Goal: Check status: Check status

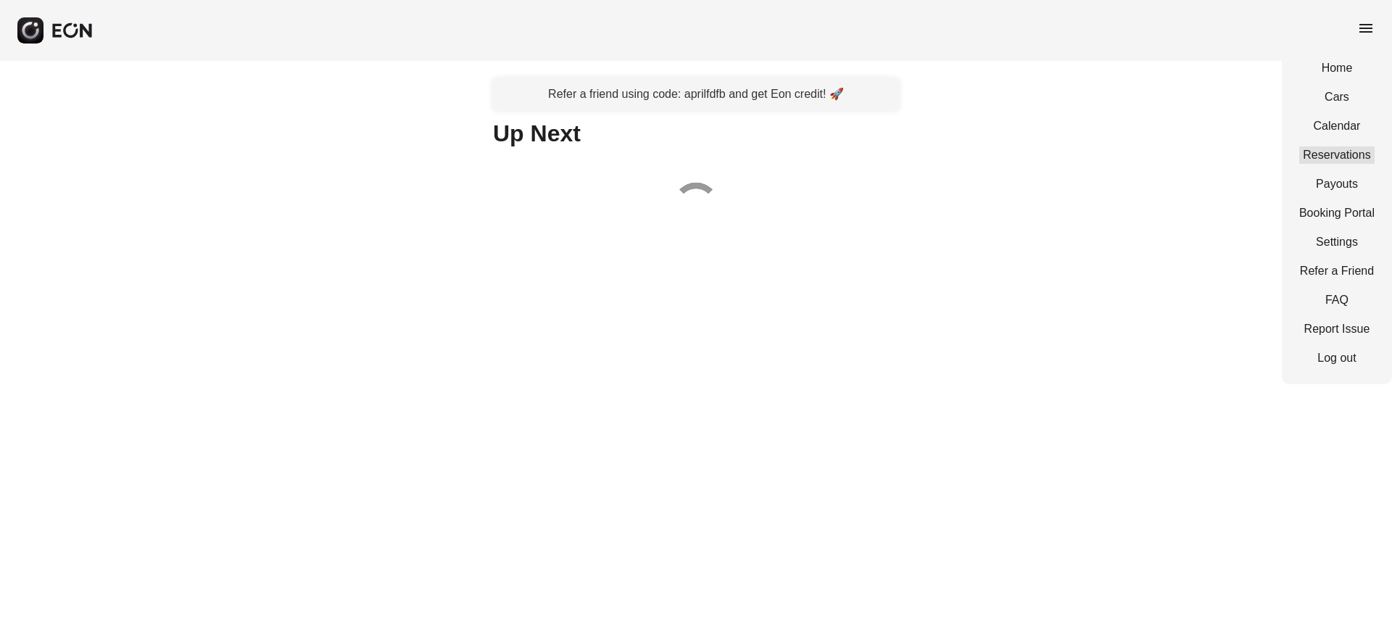
click at [1328, 157] on link "Reservations" at bounding box center [1336, 154] width 75 height 17
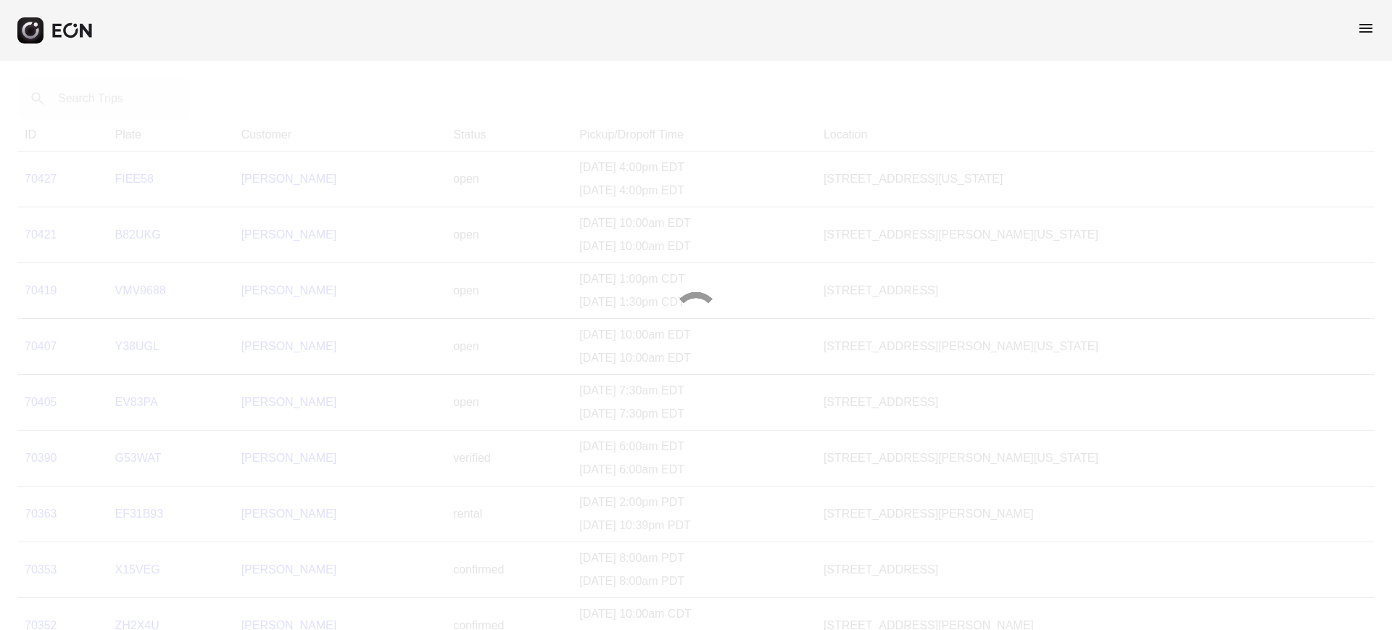
click at [67, 110] on div at bounding box center [696, 315] width 1392 height 630
click at [71, 106] on div at bounding box center [696, 315] width 1392 height 630
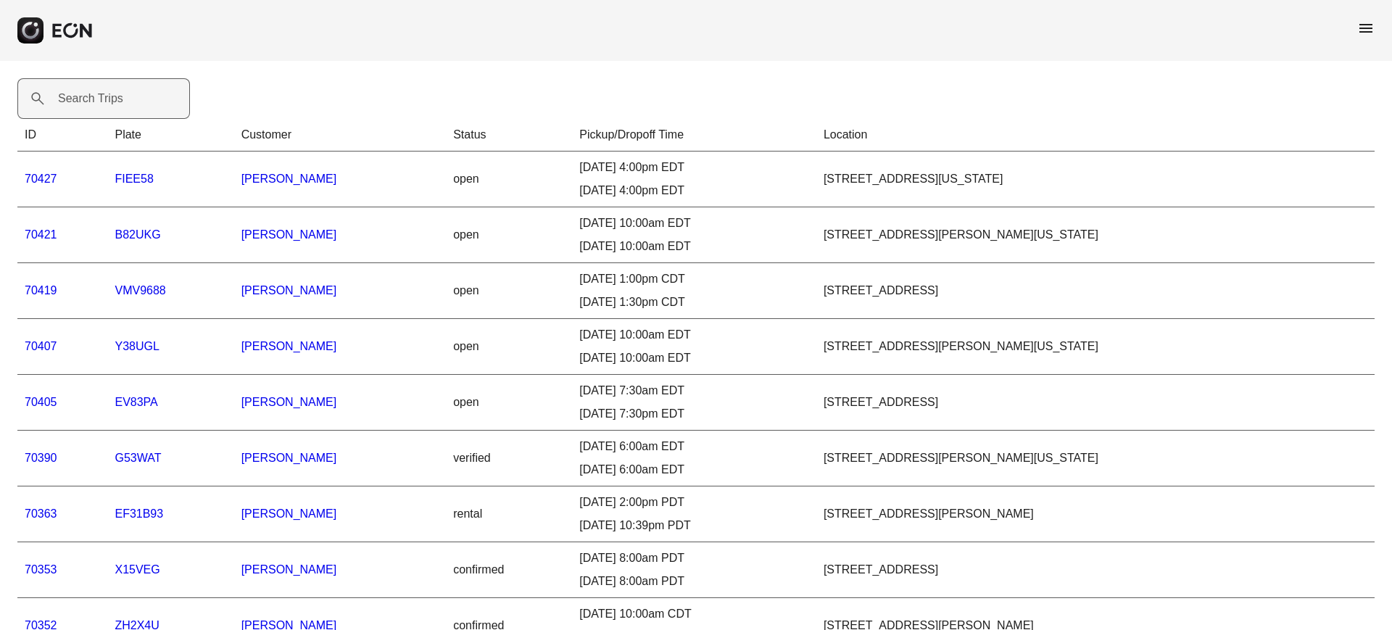
click at [82, 102] on label "Search Trips" at bounding box center [90, 98] width 65 height 17
click at [82, 102] on Trips "Search Trips" at bounding box center [103, 98] width 173 height 41
paste Trips "*****"
type Trips "*****"
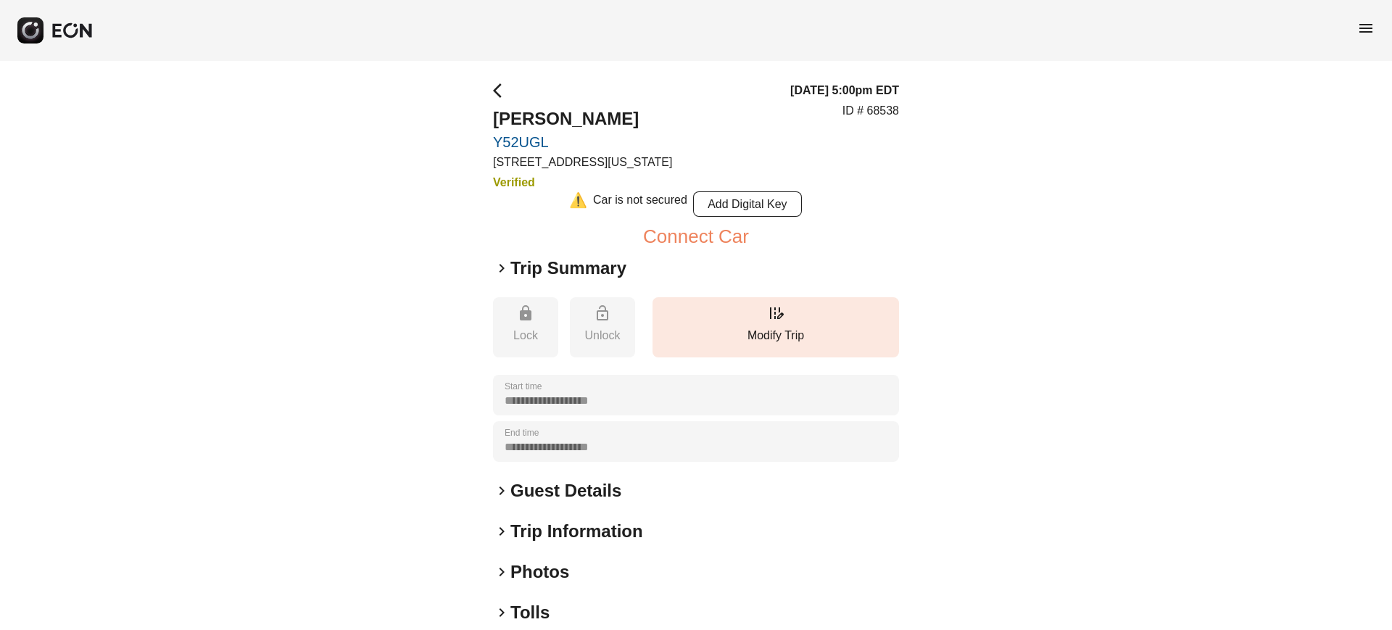
click at [500, 271] on span "keyboard_arrow_right" at bounding box center [501, 268] width 17 height 17
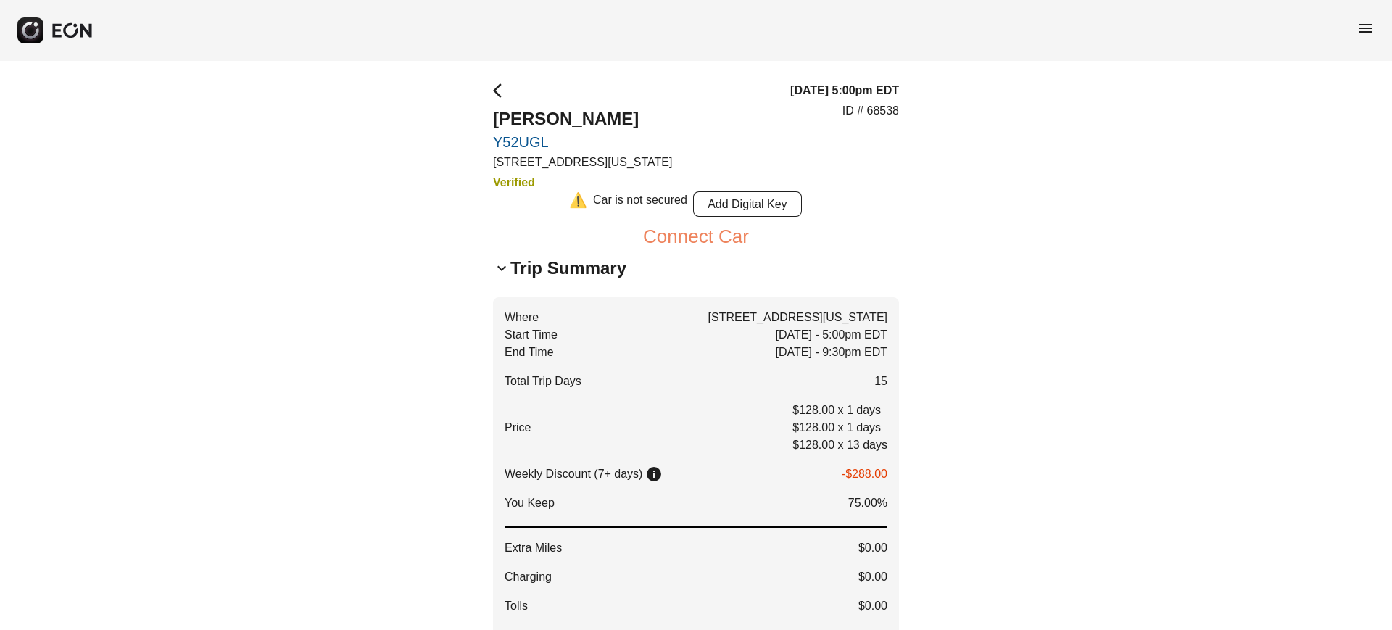
scroll to position [91, 0]
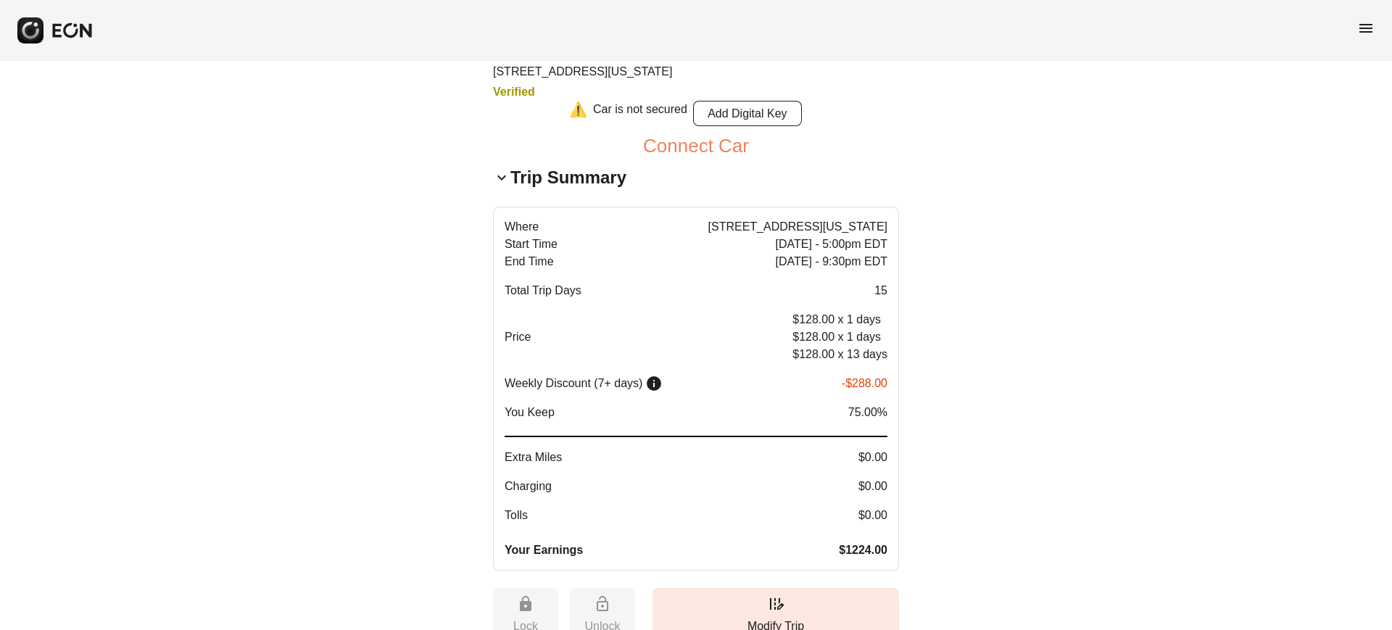
drag, startPoint x: 834, startPoint y: 547, endPoint x: 866, endPoint y: 557, distance: 33.3
click at [866, 557] on p "Your Earnings $1224.00" at bounding box center [696, 550] width 383 height 17
